Goal: Obtain resource: Download file/media

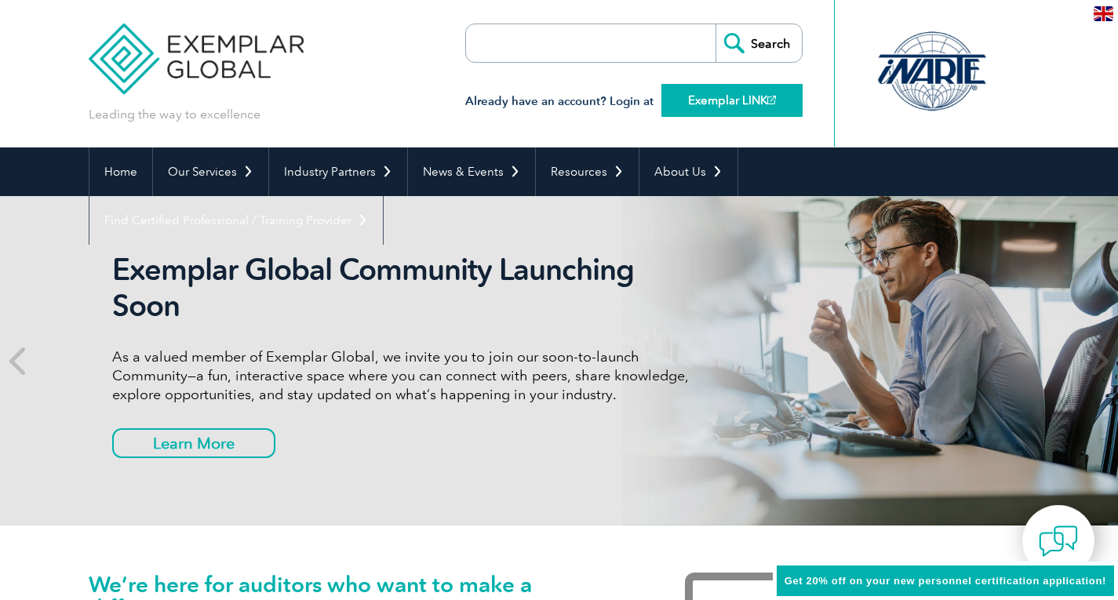
click at [708, 105] on link "Exemplar LINK" at bounding box center [731, 100] width 141 height 33
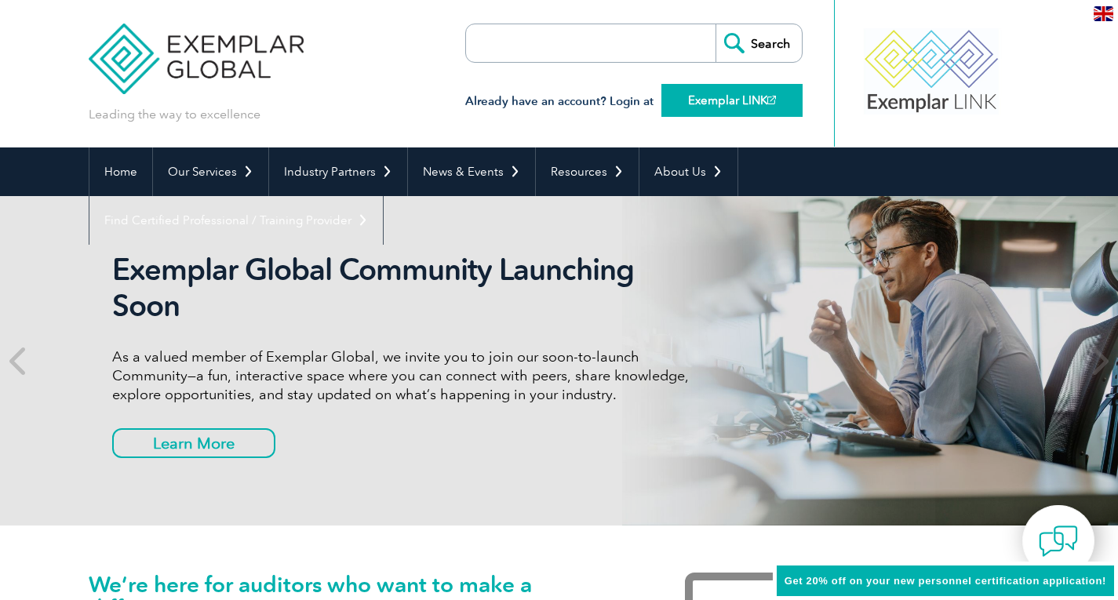
click at [726, 103] on link "Exemplar LINK" at bounding box center [731, 100] width 141 height 33
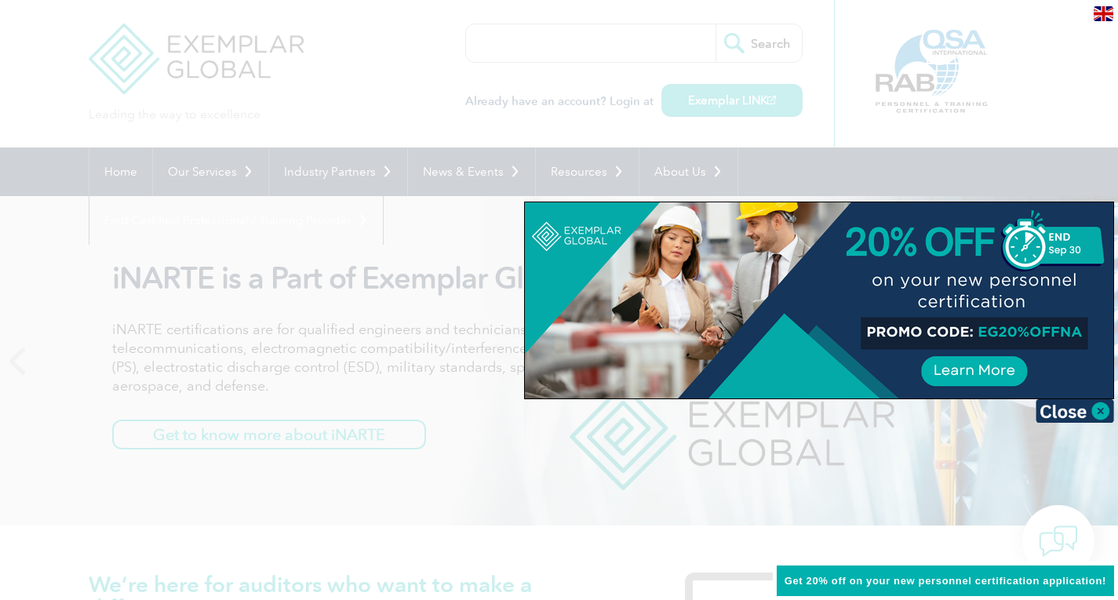
click at [376, 308] on div at bounding box center [559, 300] width 1118 height 600
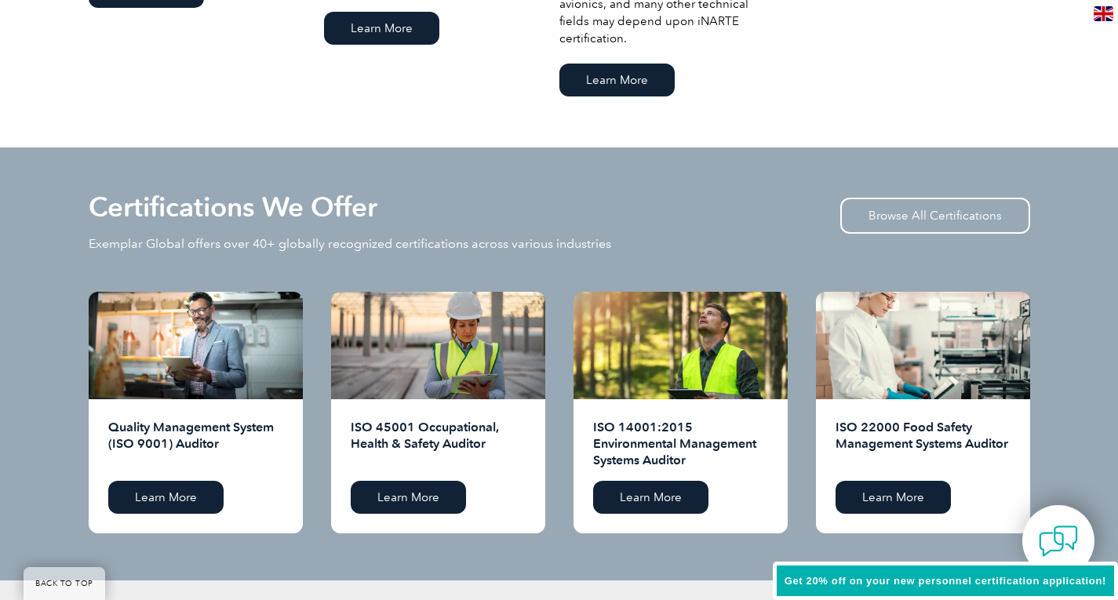
scroll to position [1412, 0]
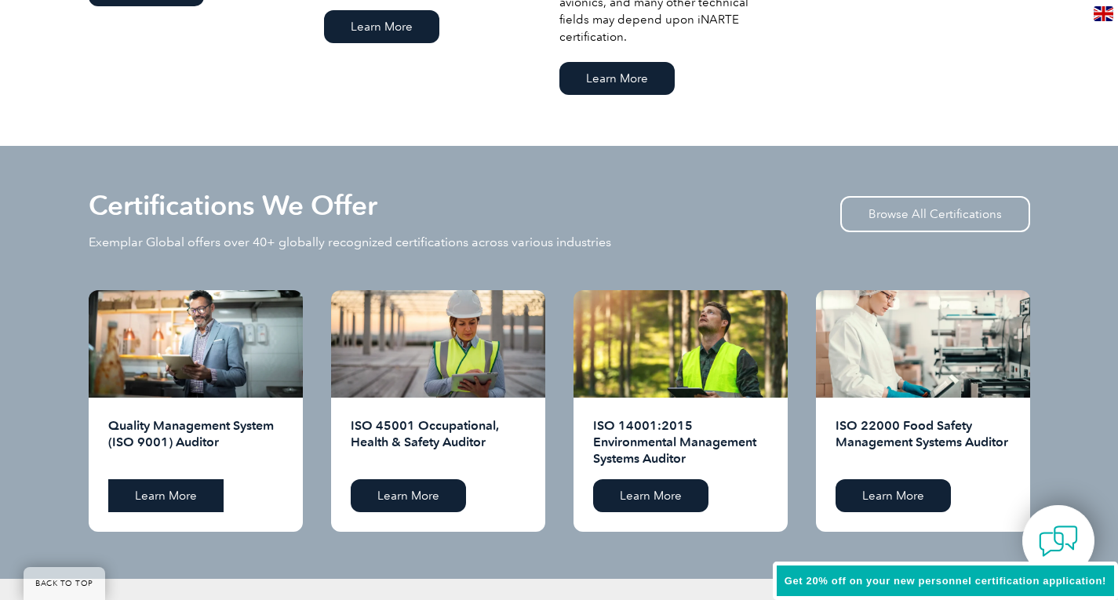
click at [160, 501] on link "Learn More" at bounding box center [165, 495] width 115 height 33
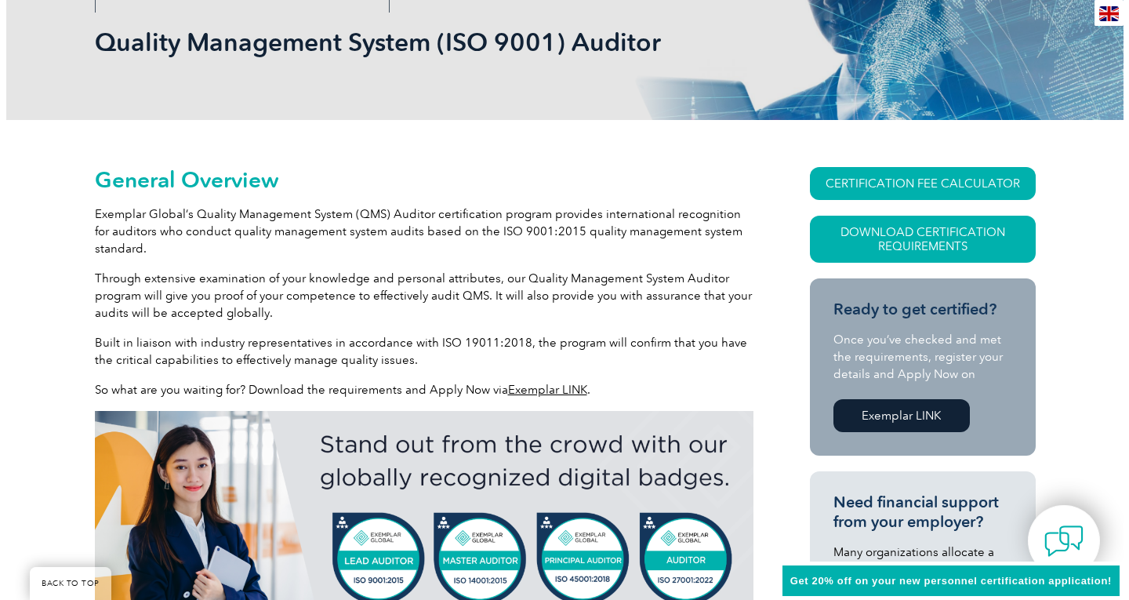
scroll to position [235, 0]
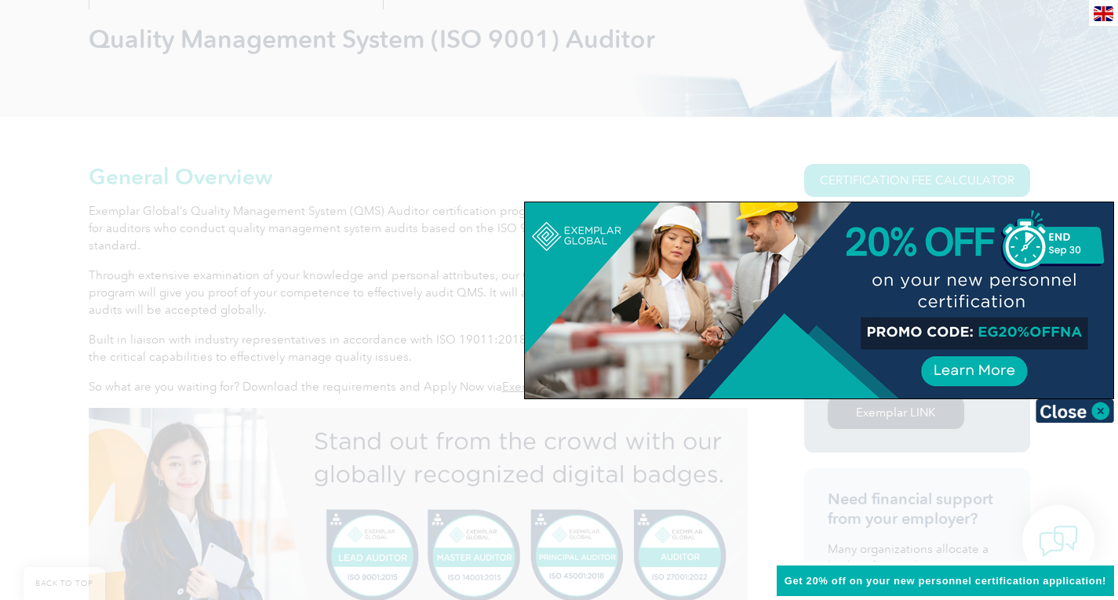
click at [1082, 165] on div at bounding box center [559, 300] width 1118 height 600
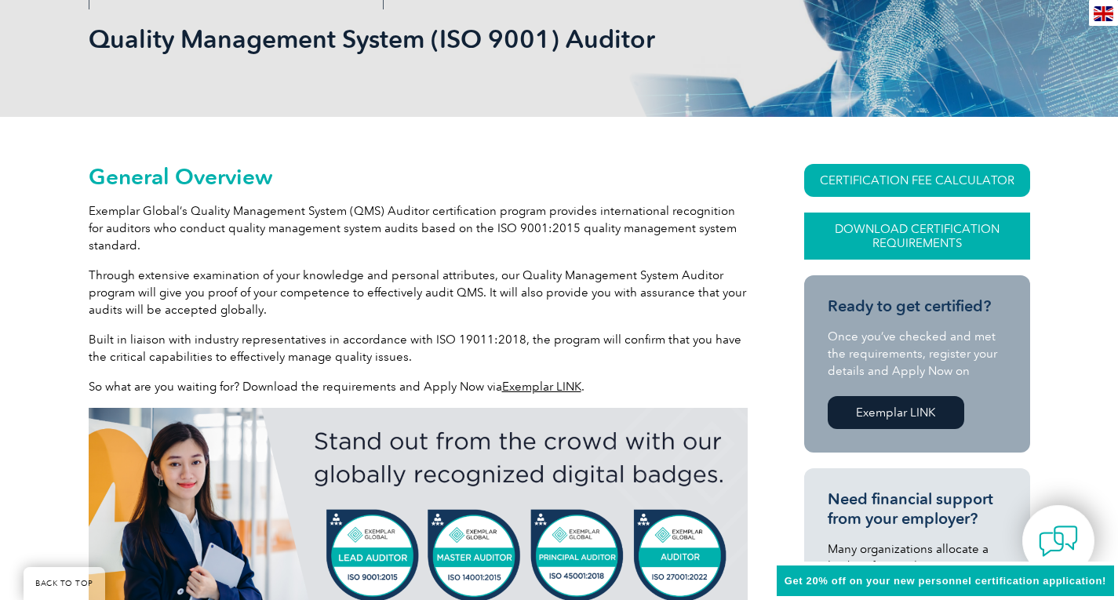
click at [908, 230] on link "Download Certification Requirements" at bounding box center [917, 236] width 226 height 47
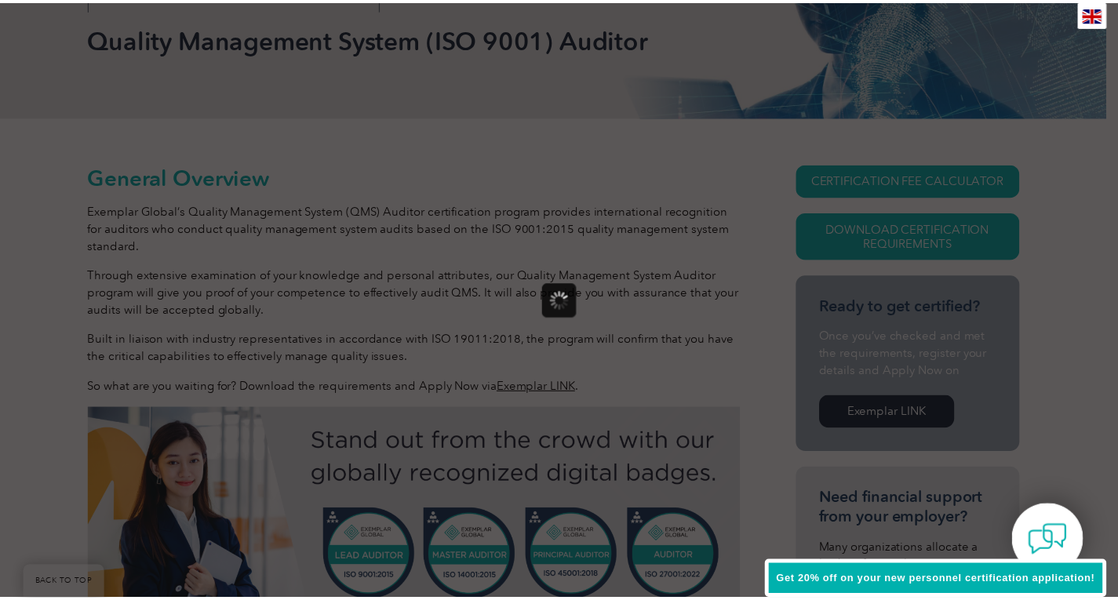
scroll to position [0, 0]
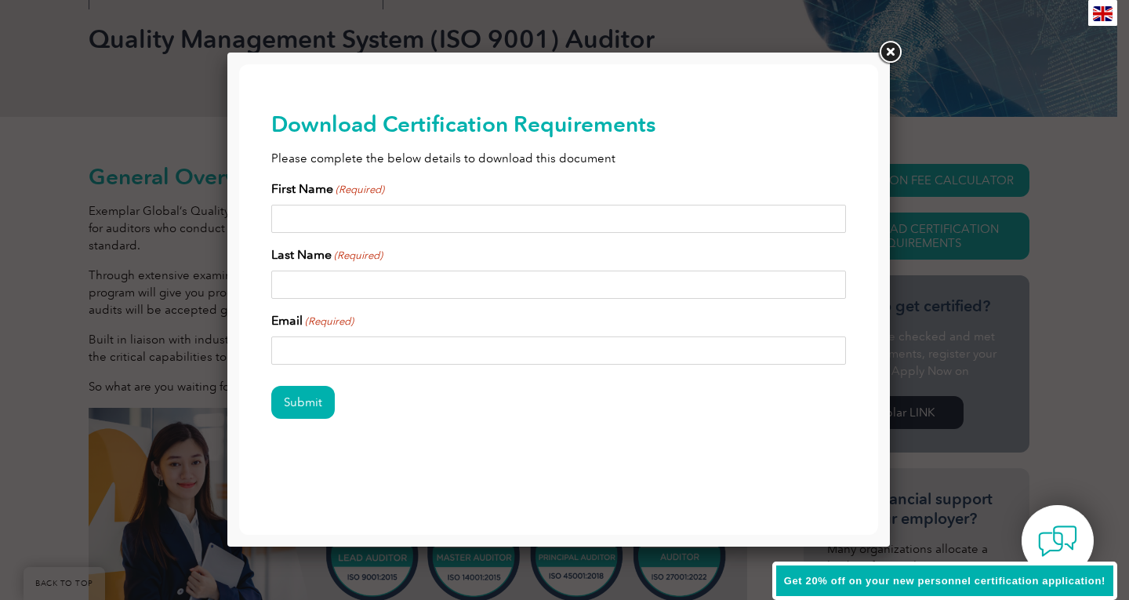
click at [893, 46] on link at bounding box center [890, 52] width 28 height 28
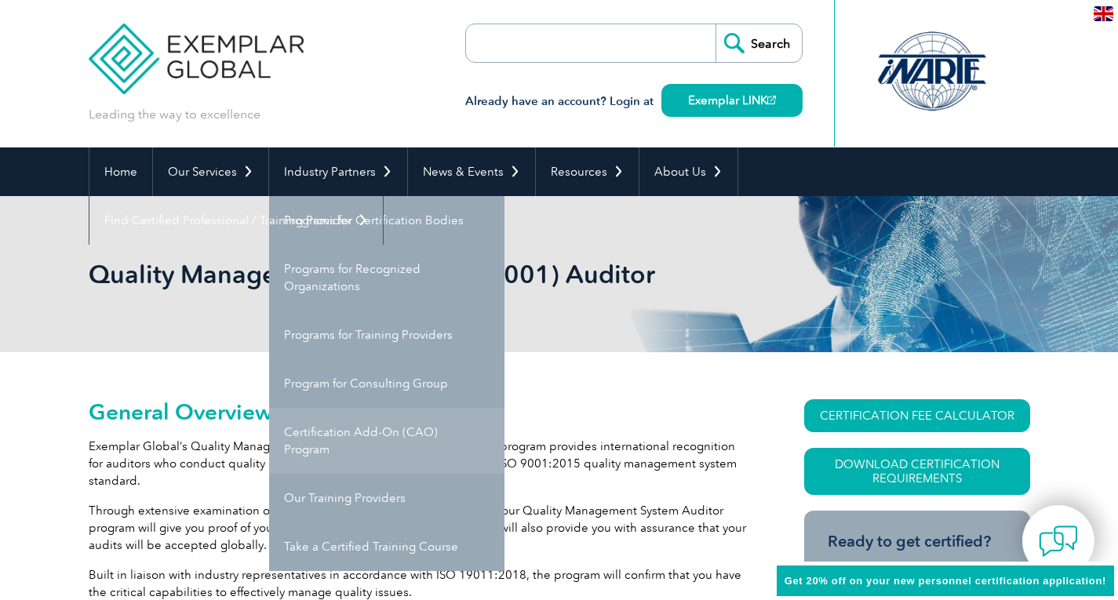
click at [325, 431] on link "Certification Add-On (CAO) Program" at bounding box center [386, 441] width 235 height 66
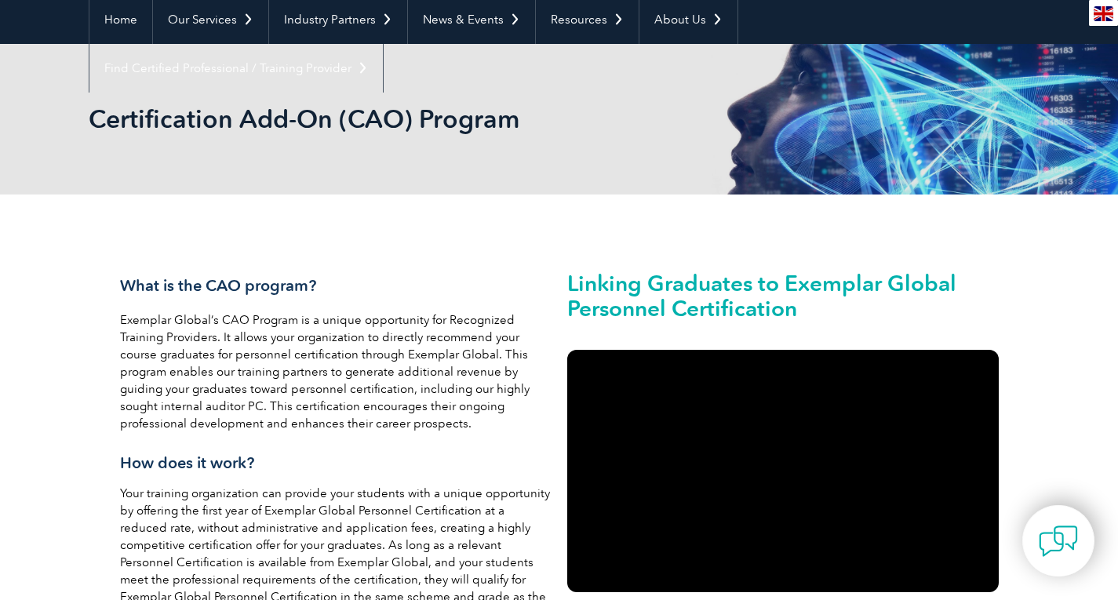
scroll to position [78, 0]
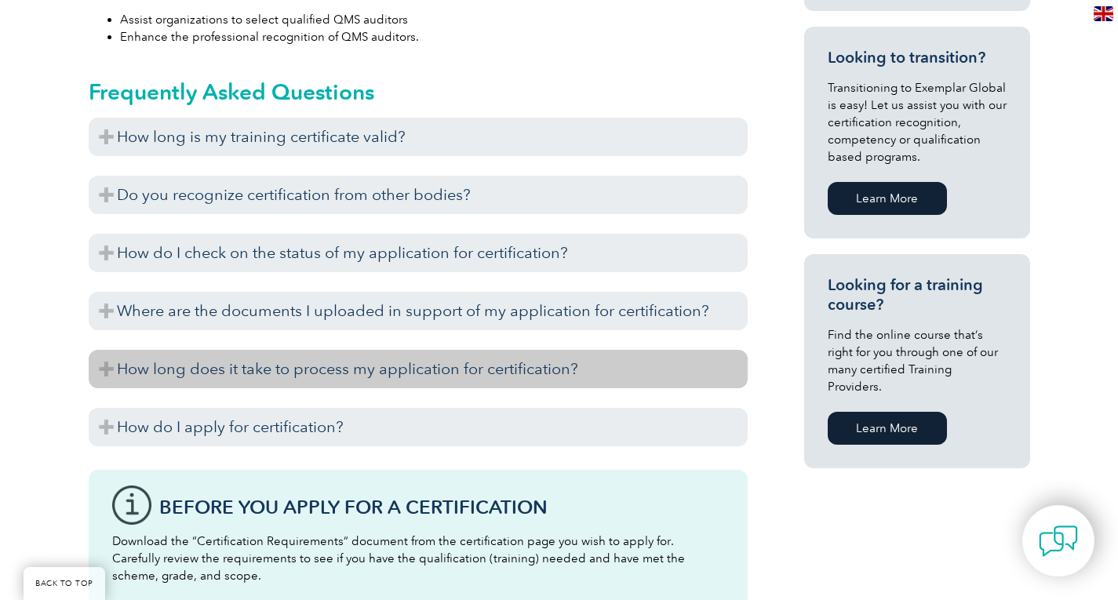
scroll to position [784, 0]
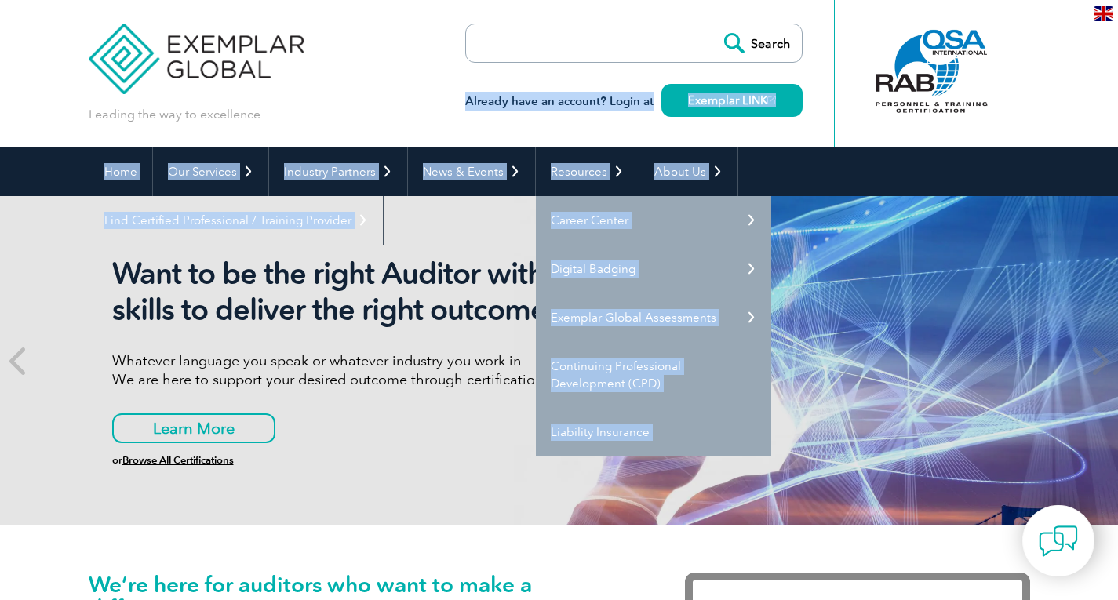
drag, startPoint x: 1013, startPoint y: 238, endPoint x: 1028, endPoint y: 247, distance: 17.2
